Goal: Transaction & Acquisition: Book appointment/travel/reservation

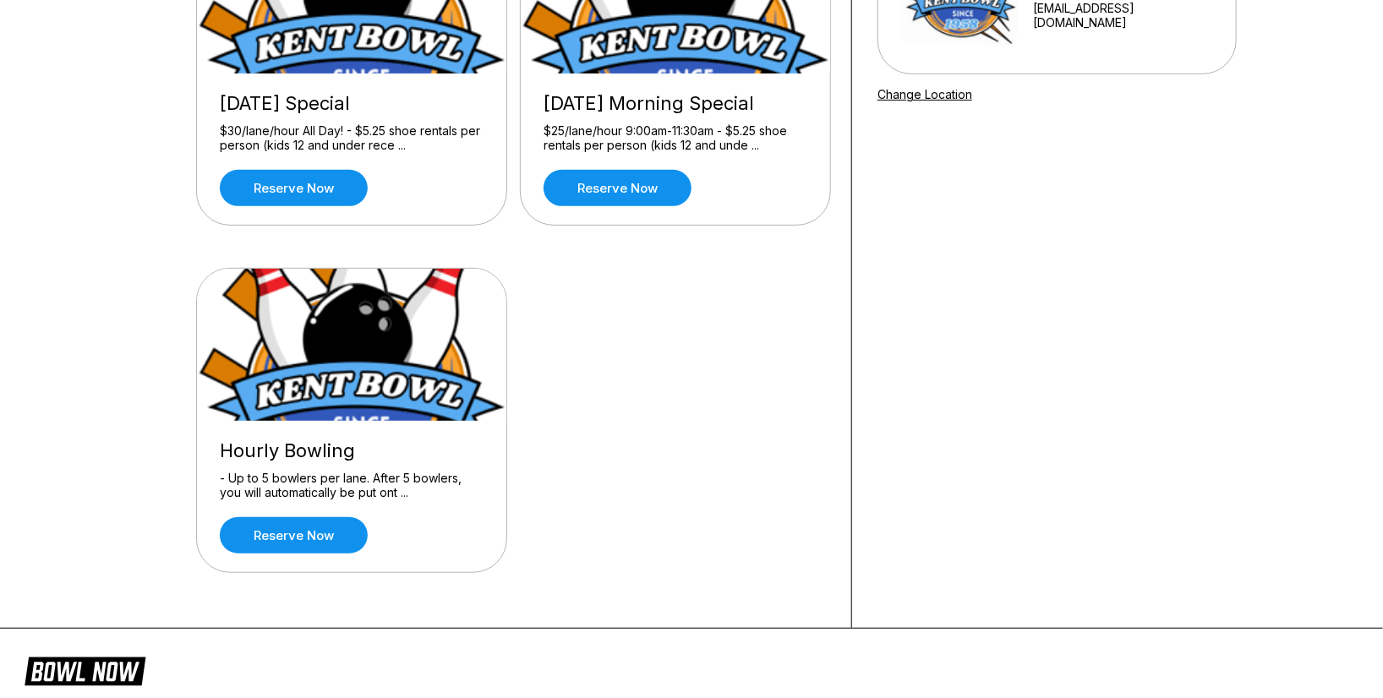
scroll to position [375, 0]
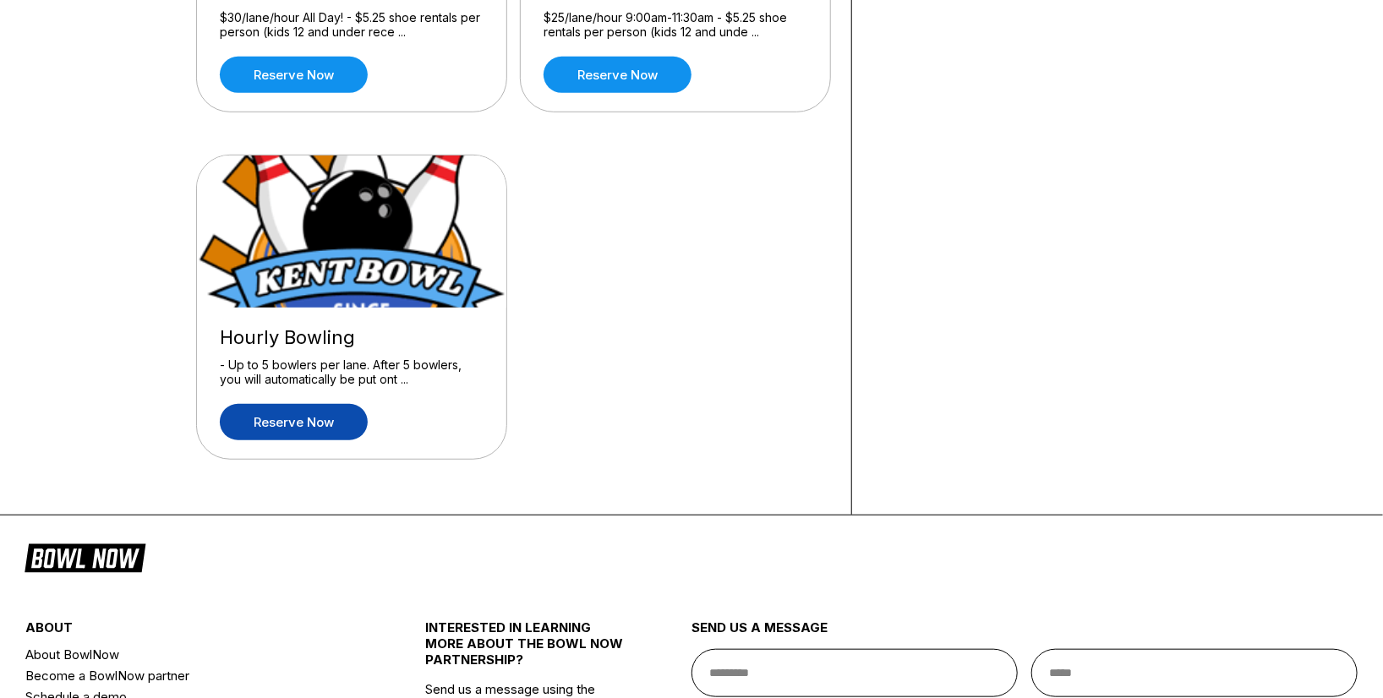
click at [330, 418] on link "Reserve now" at bounding box center [294, 422] width 148 height 36
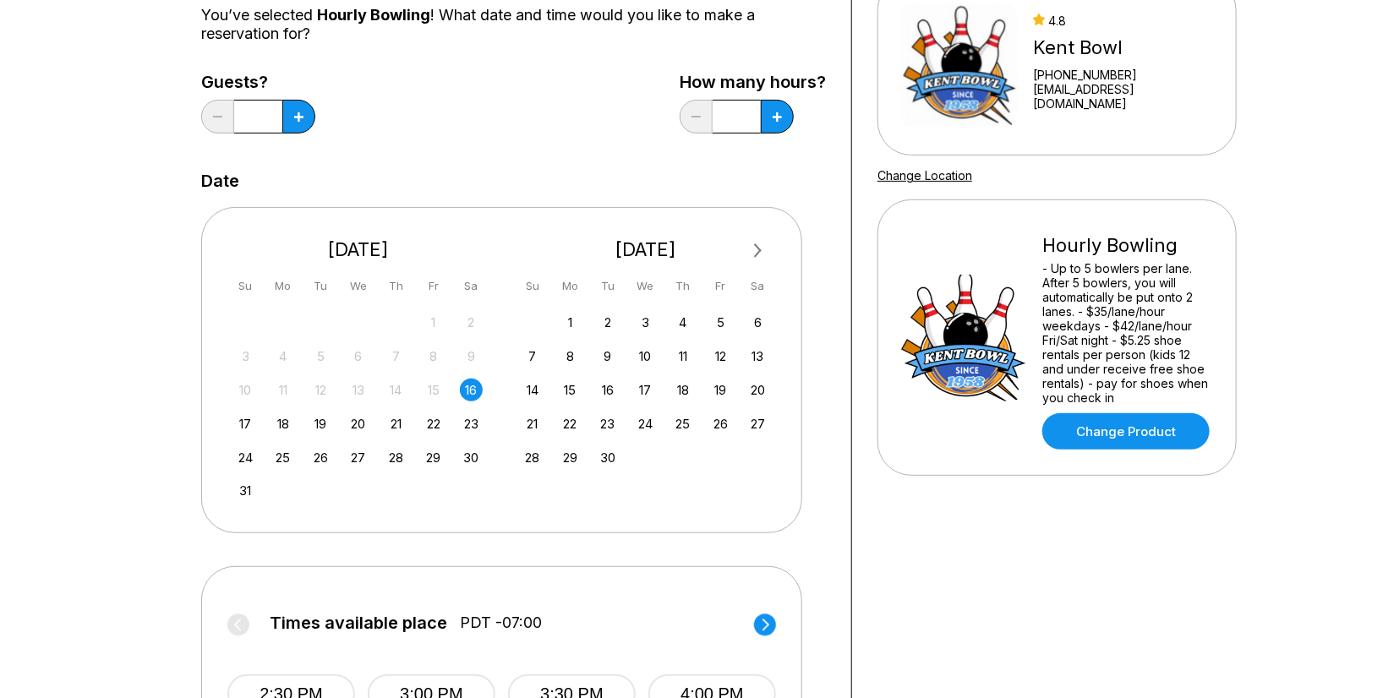
scroll to position [188, 0]
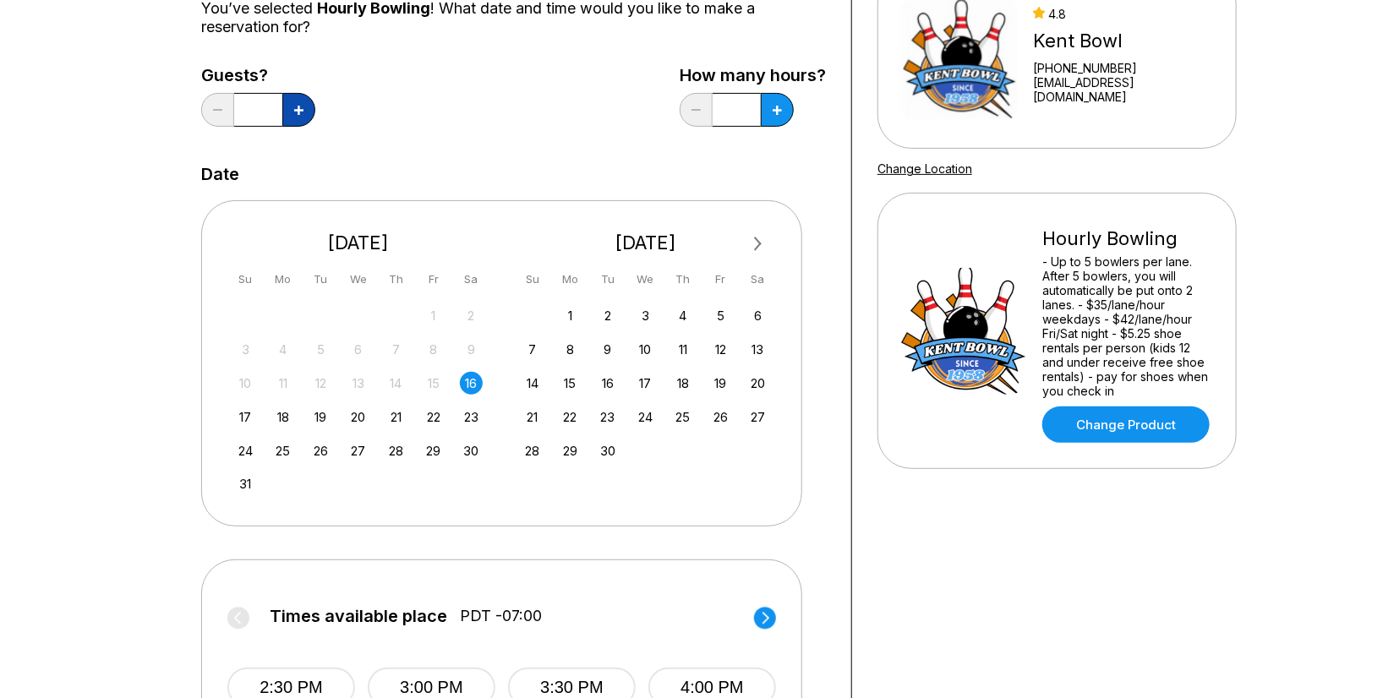
click at [292, 107] on button at bounding box center [298, 110] width 33 height 34
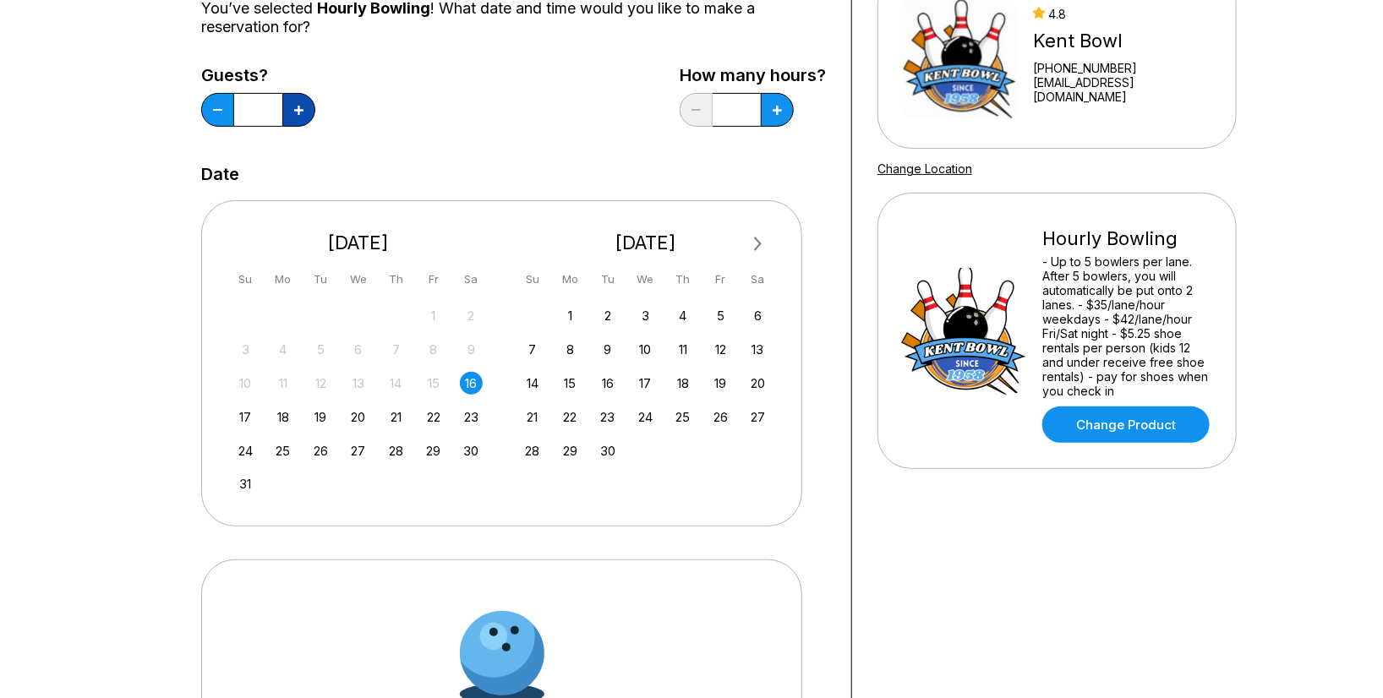
click at [292, 107] on button at bounding box center [298, 110] width 33 height 34
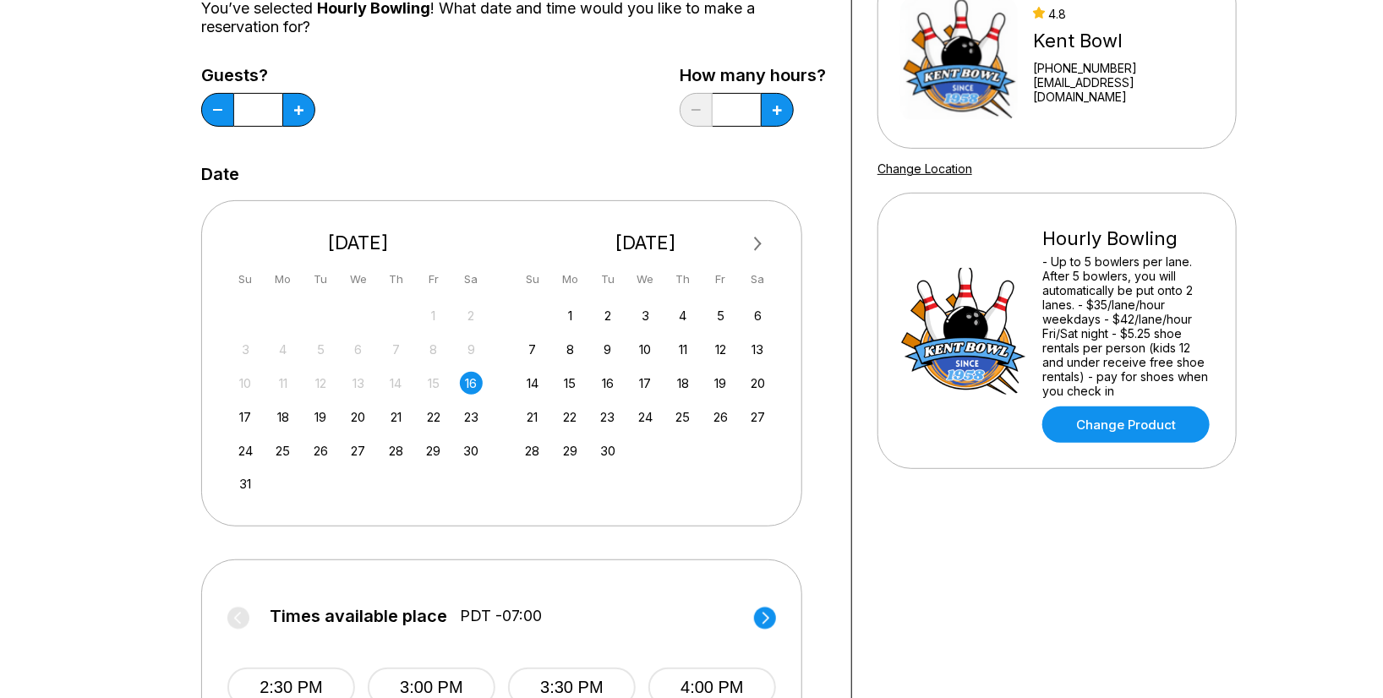
click at [473, 378] on div "16" at bounding box center [471, 383] width 23 height 23
click at [859, 539] on div "Your bowling location [GEOGRAPHIC_DATA] [PHONE_NUMBER] [EMAIL_ADDRESS][DOMAIN_N…" at bounding box center [1057, 389] width 410 height 996
click at [210, 107] on button at bounding box center [217, 110] width 33 height 34
type input "*"
